Goal: Check status: Check status

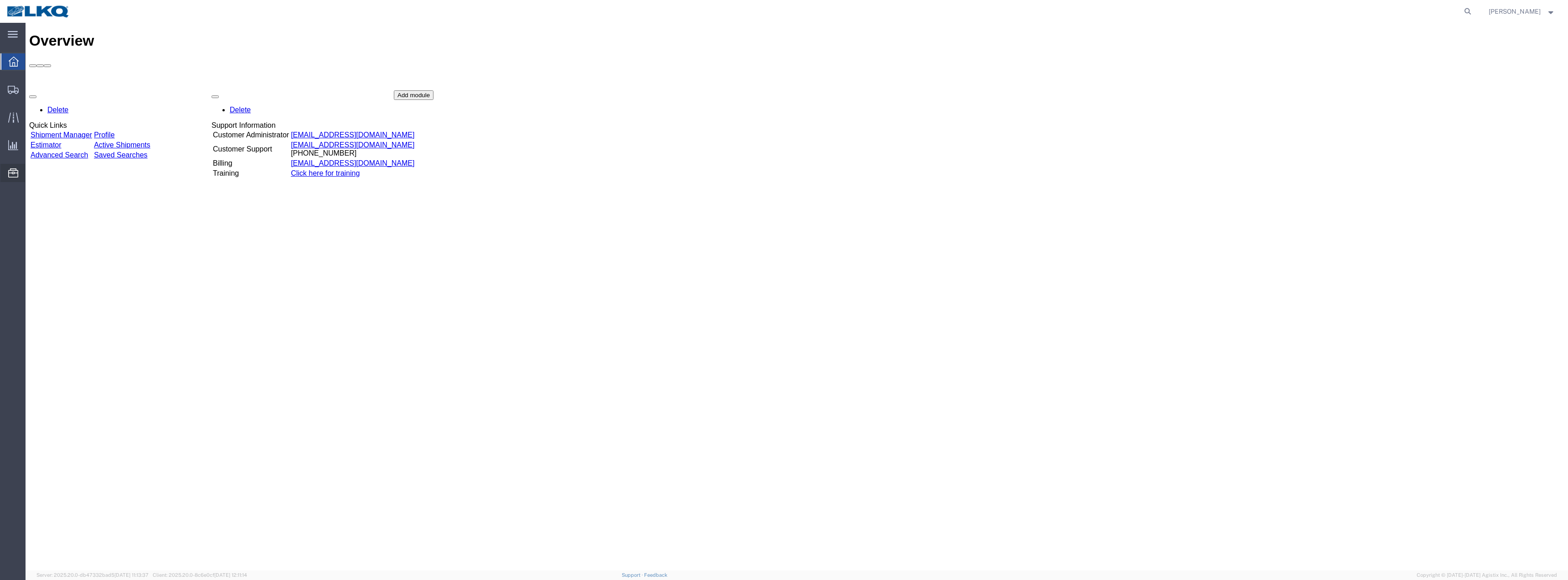
click at [0, 0] on span "Location Appointment" at bounding box center [0, 0] width 0 height 0
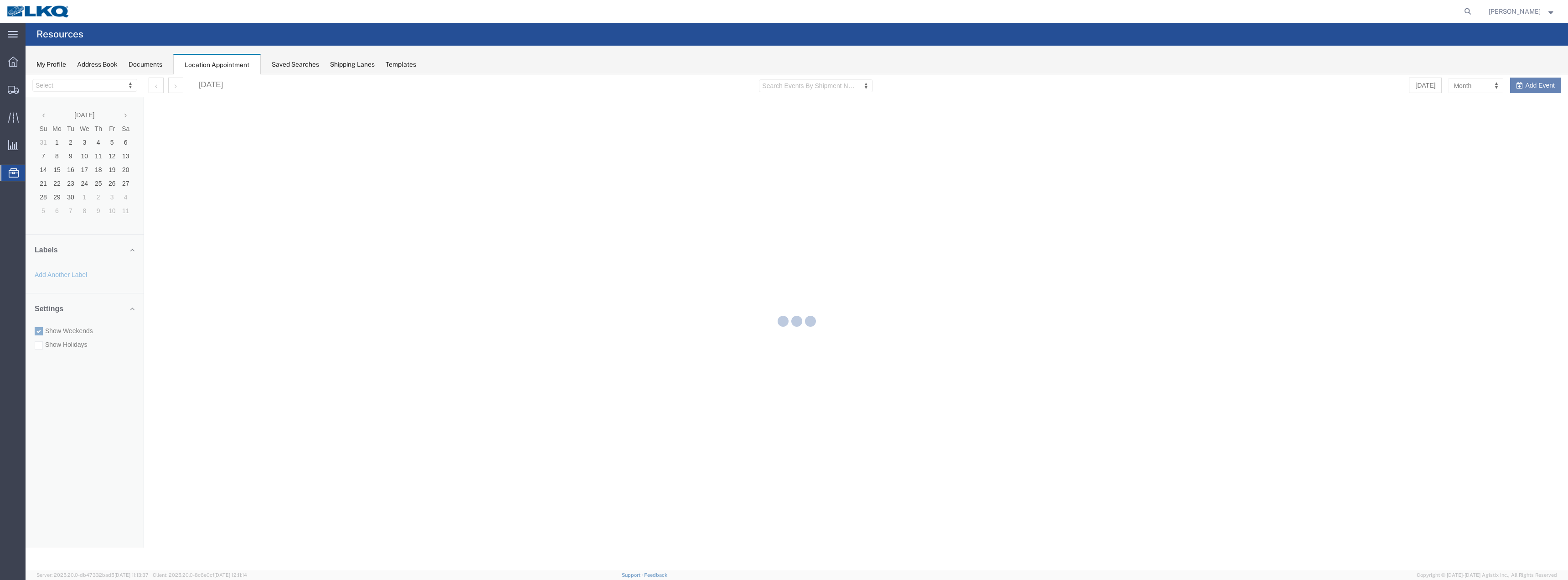
select select "28018"
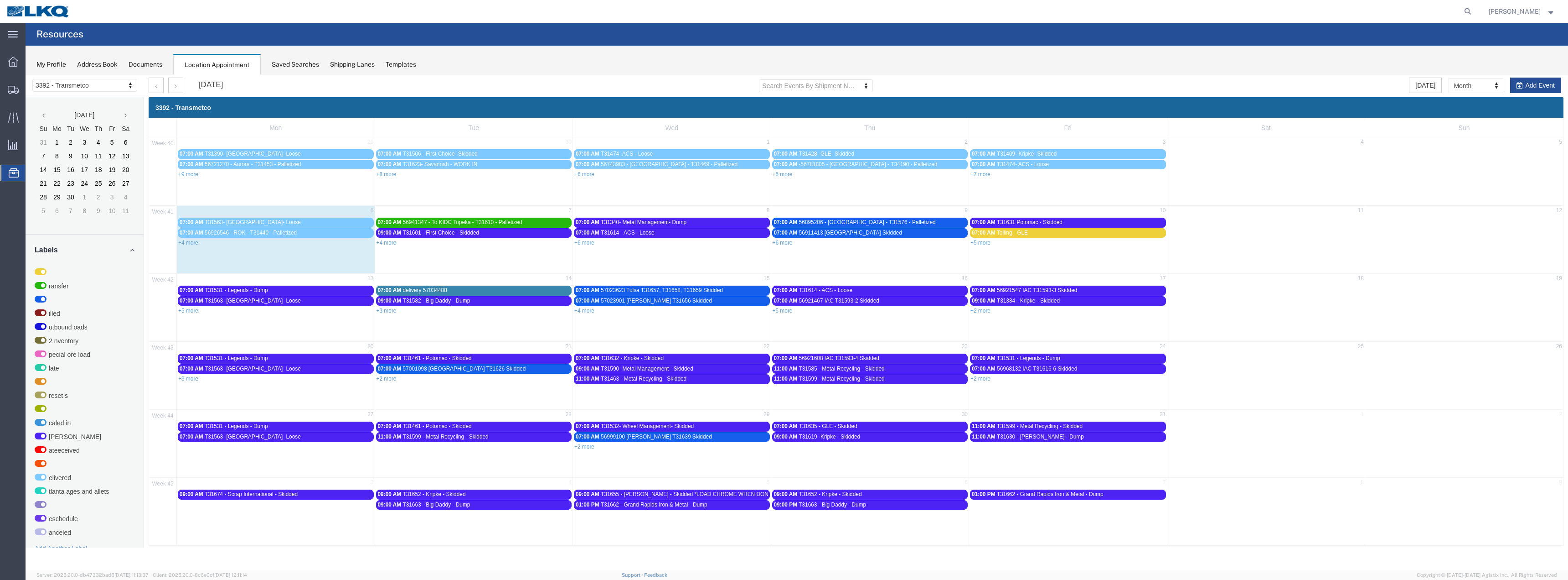
click at [183, 247] on div "+4 more" at bounding box center [276, 242] width 198 height 9
select select "1"
select select
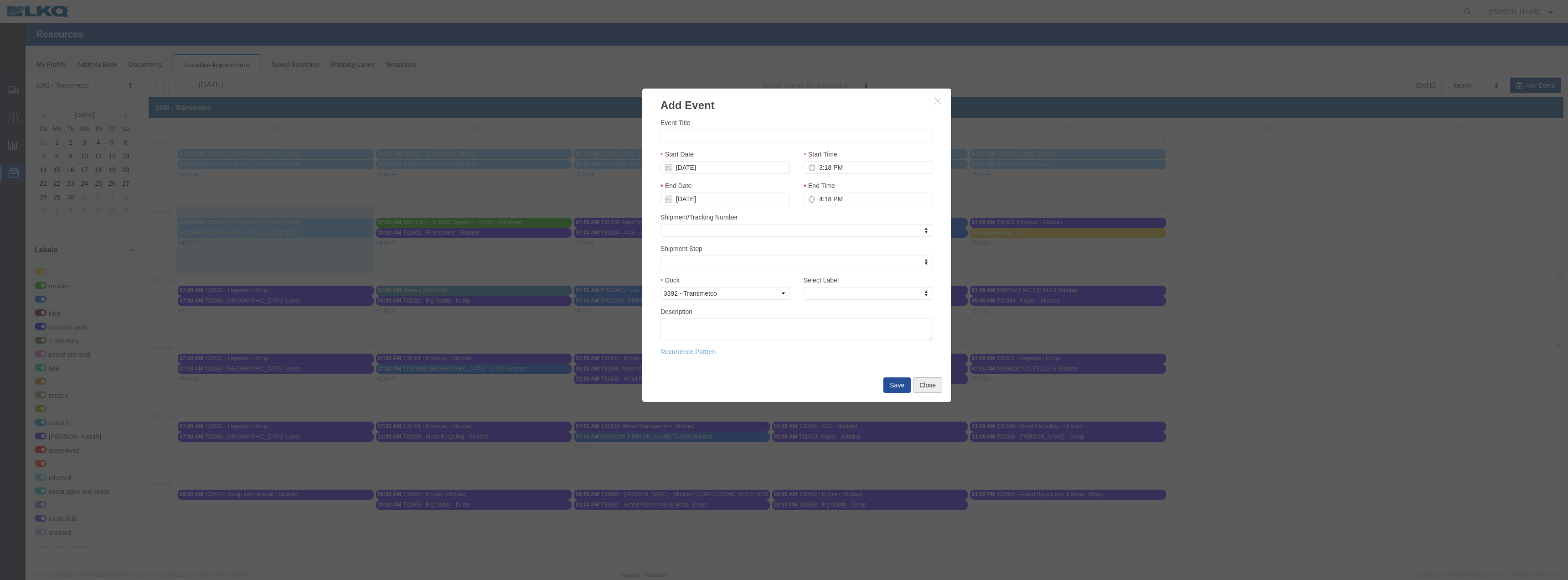
click at [930, 385] on button "Close" at bounding box center [927, 385] width 29 height 15
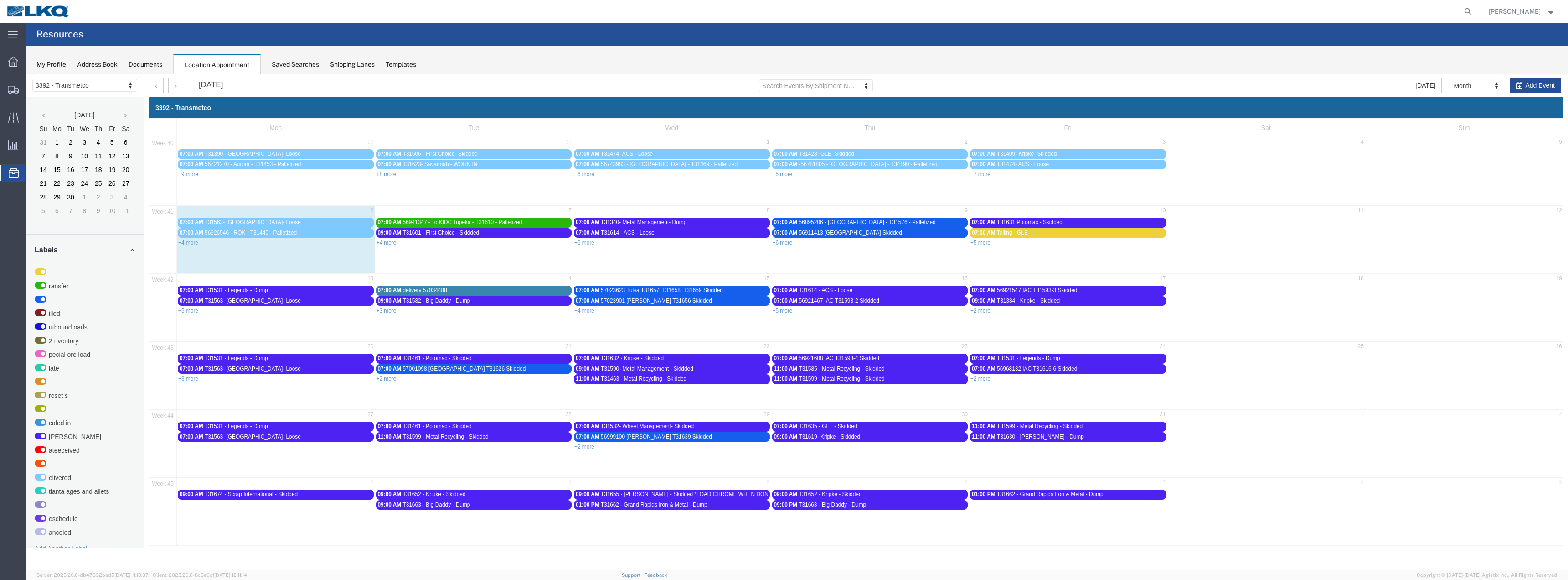
click at [193, 243] on link "+4 more" at bounding box center [188, 242] width 20 height 6
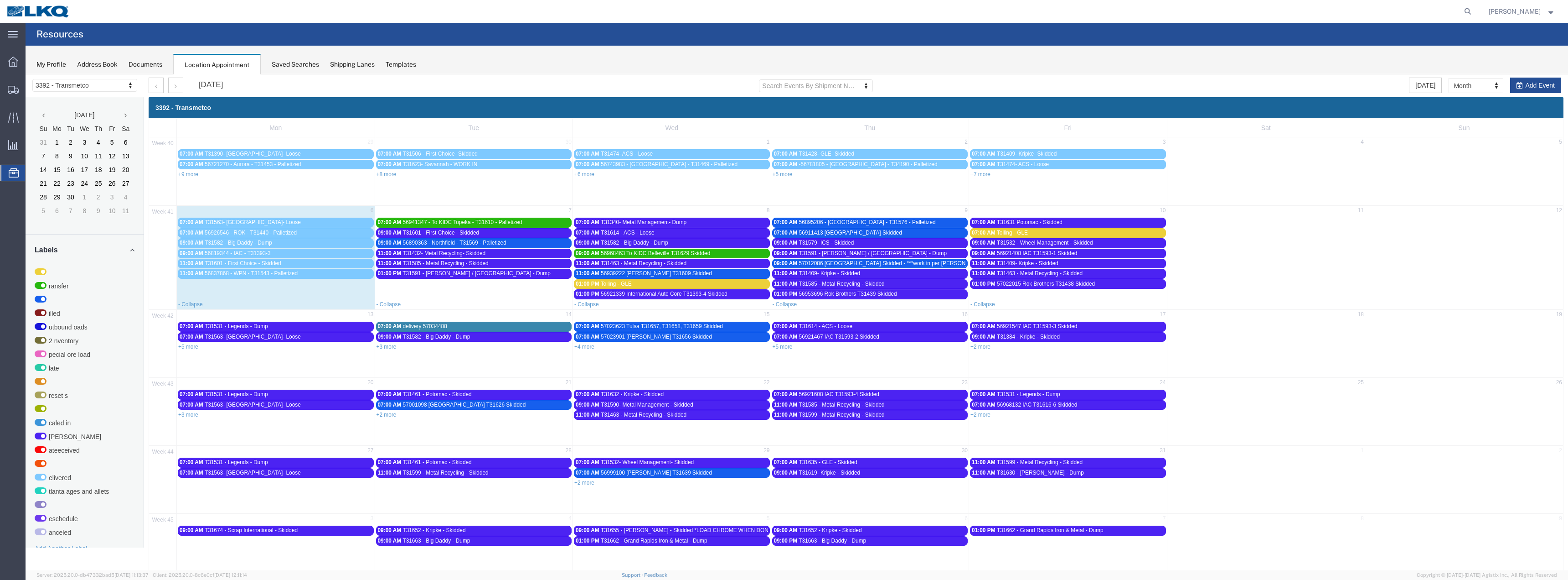
click at [230, 273] on span "56837868 - WPN - T31543 - Palletized" at bounding box center [251, 273] width 93 height 6
click at [226, 350] on link "56837868" at bounding box center [214, 351] width 35 height 9
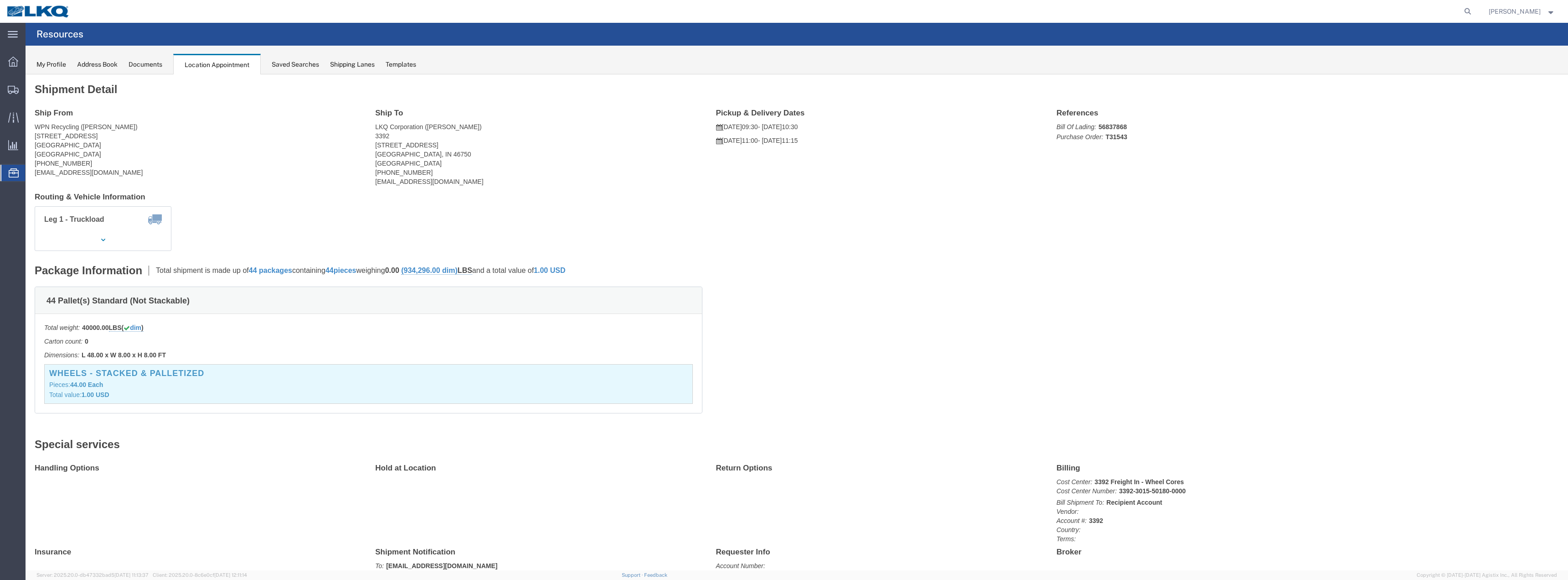
click at [221, 61] on div "Location Appointment" at bounding box center [217, 64] width 87 height 21
click at [144, 66] on div "Documents" at bounding box center [146, 64] width 33 height 9
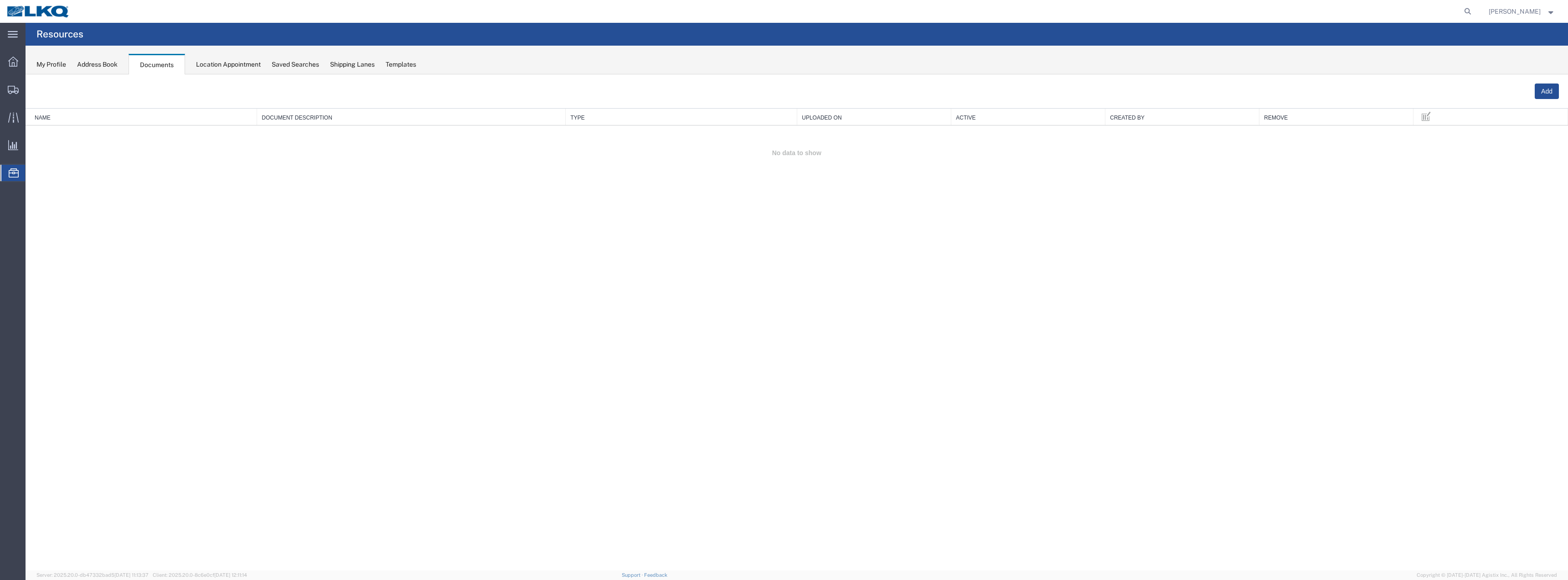
click at [245, 63] on div "Location Appointment" at bounding box center [229, 64] width 65 height 9
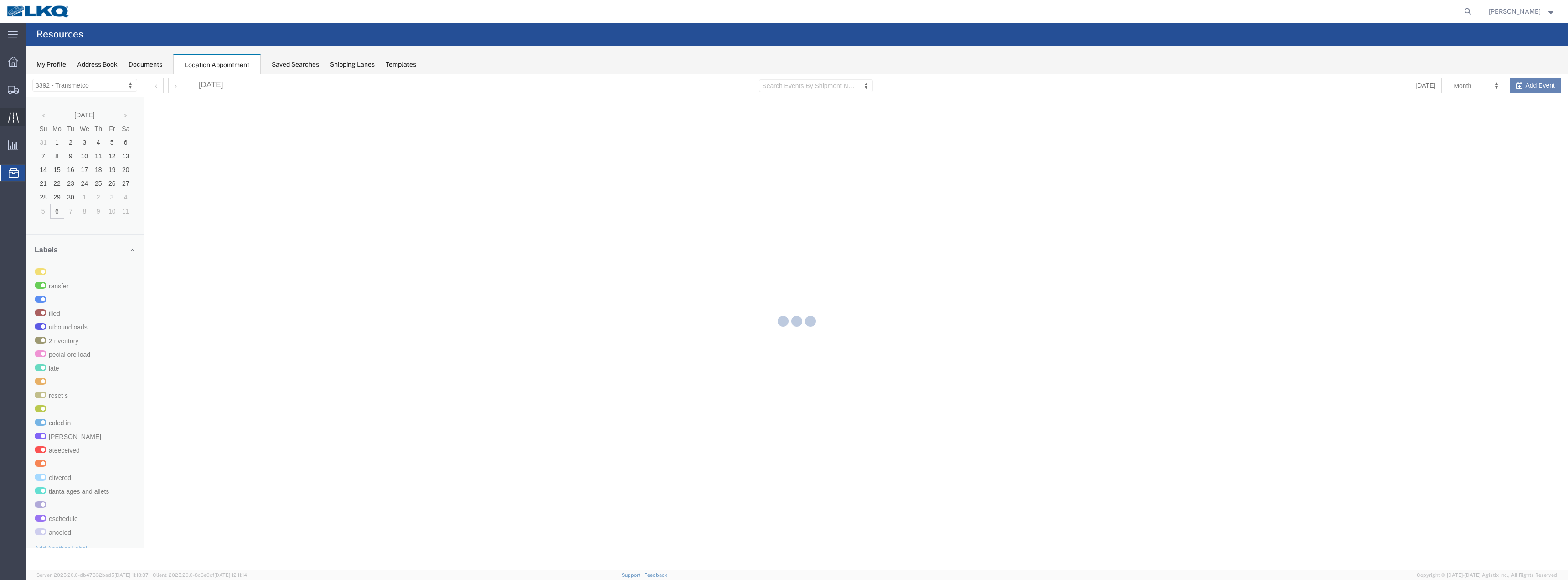
select select "28018"
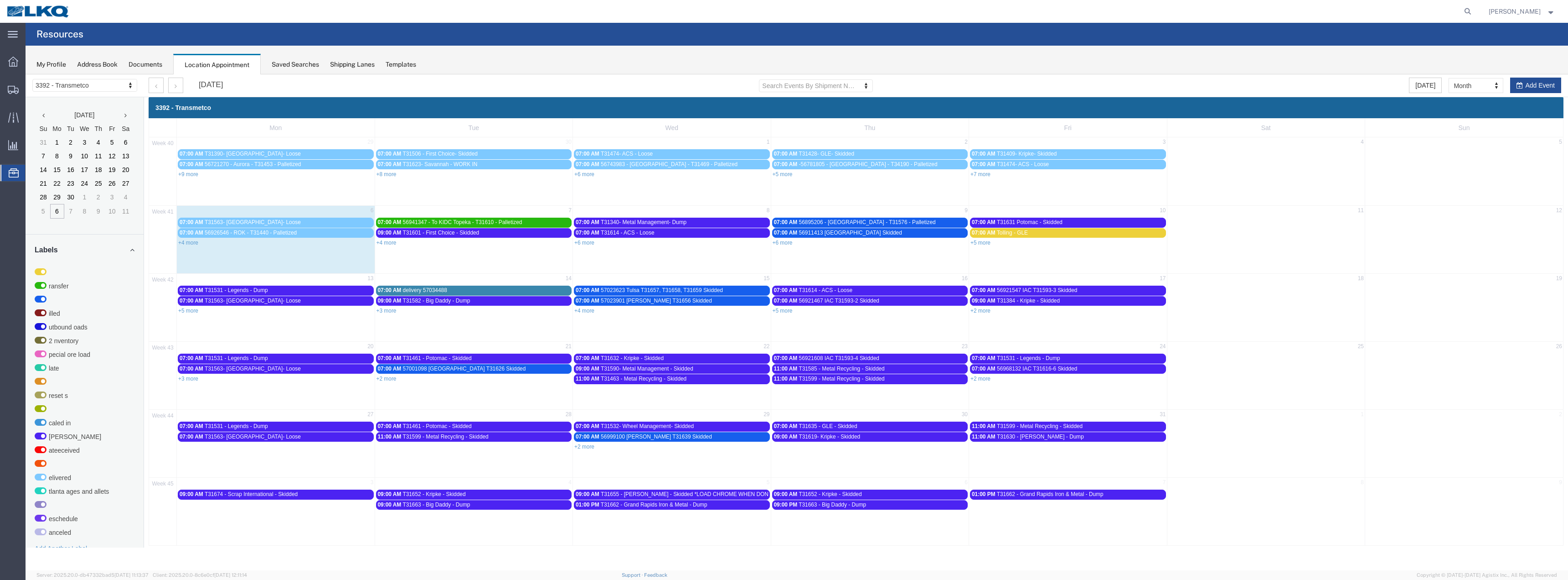
click at [191, 243] on link "+4 more" at bounding box center [188, 242] width 20 height 6
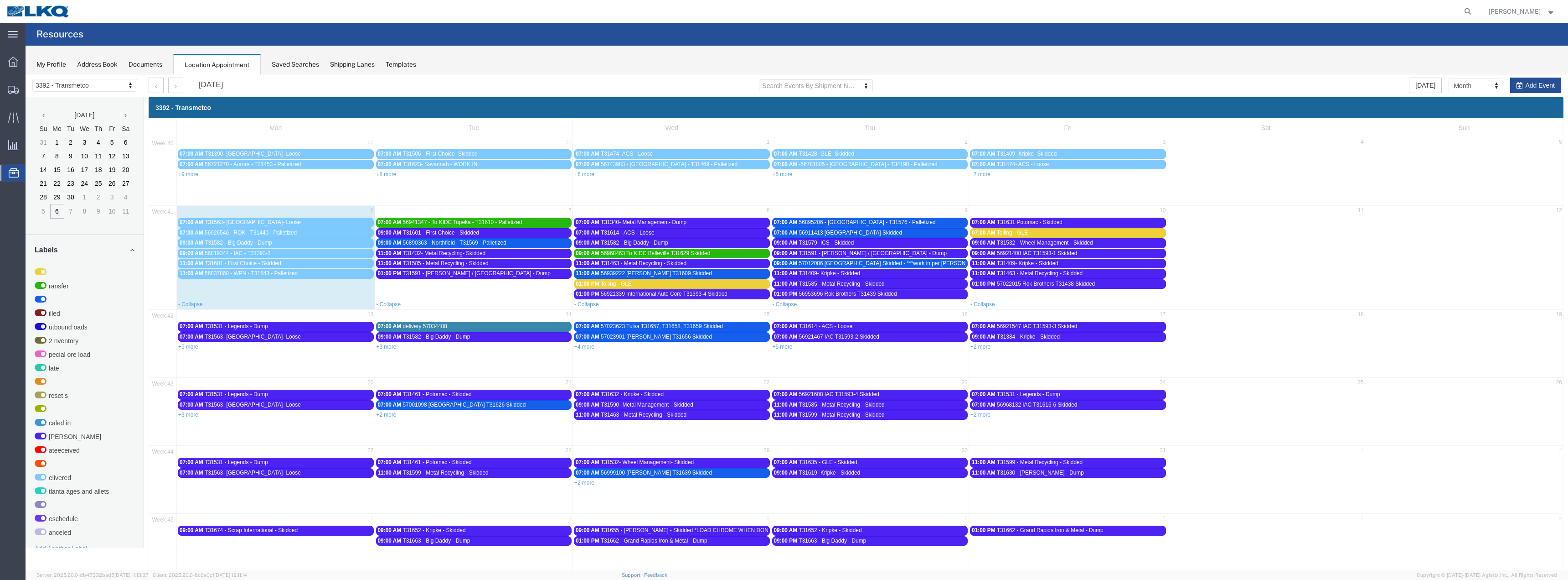
click at [227, 271] on span "56837868 - WPN - T31543 - Palletized" at bounding box center [251, 273] width 93 height 6
click at [220, 349] on link "56837868" at bounding box center [214, 351] width 35 height 9
